Goal: Transaction & Acquisition: Purchase product/service

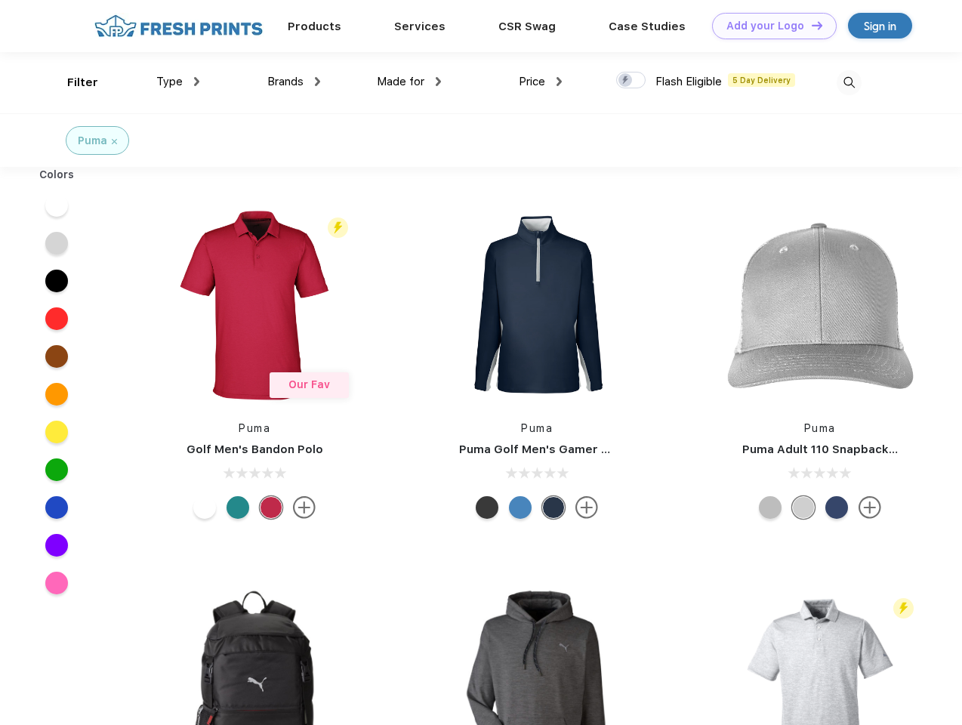
click at [769, 26] on link "Add your Logo Design Tool" at bounding box center [774, 26] width 125 height 26
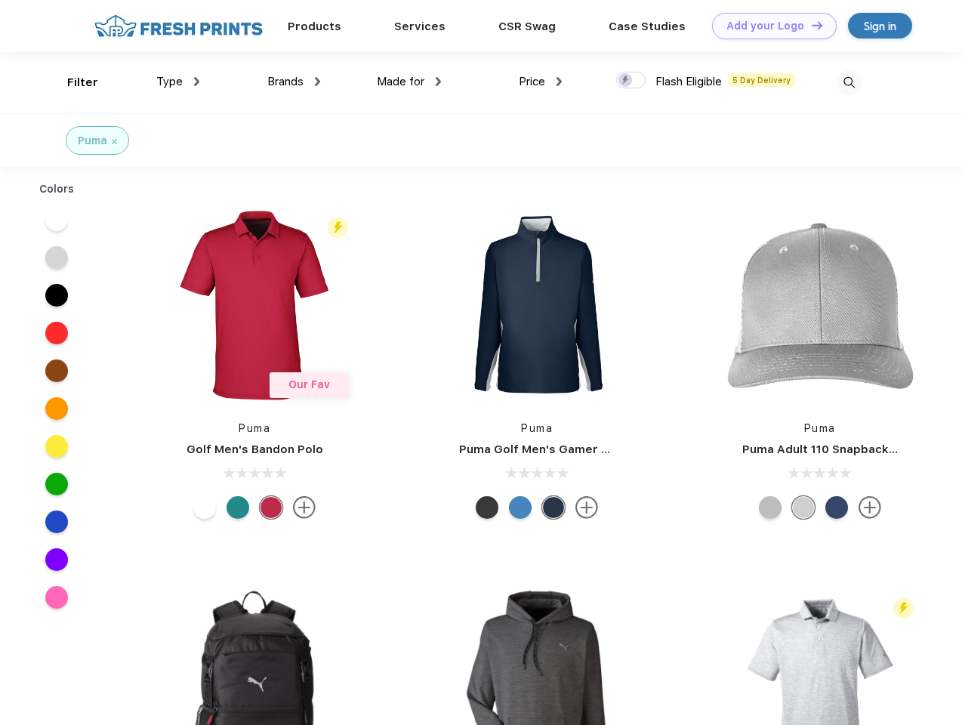
click at [0, 0] on div "Design Tool" at bounding box center [0, 0] width 0 height 0
click at [810, 25] on link "Add your Logo Design Tool" at bounding box center [774, 26] width 125 height 26
click at [72, 82] on div "Filter" at bounding box center [82, 82] width 31 height 17
click at [178, 82] on span "Type" at bounding box center [169, 82] width 26 height 14
click at [294, 82] on span "Brands" at bounding box center [285, 82] width 36 height 14
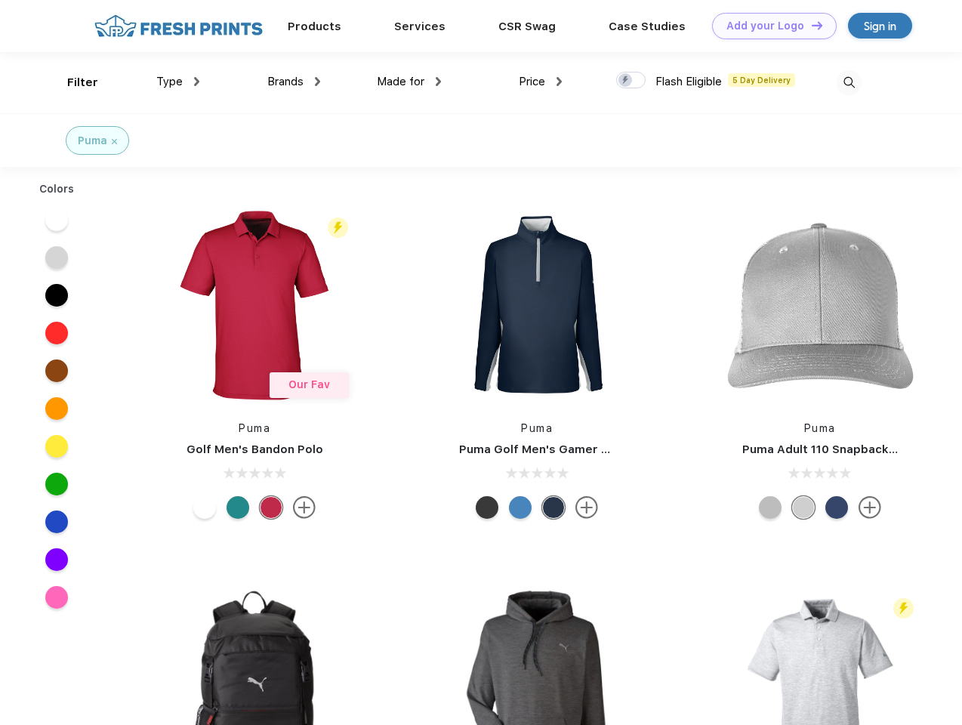
click at [409, 82] on span "Made for" at bounding box center [401, 82] width 48 height 14
click at [541, 82] on span "Price" at bounding box center [532, 82] width 26 height 14
click at [631, 81] on div at bounding box center [630, 80] width 29 height 17
click at [626, 81] on input "checkbox" at bounding box center [621, 76] width 10 height 10
checkbox input "true"
